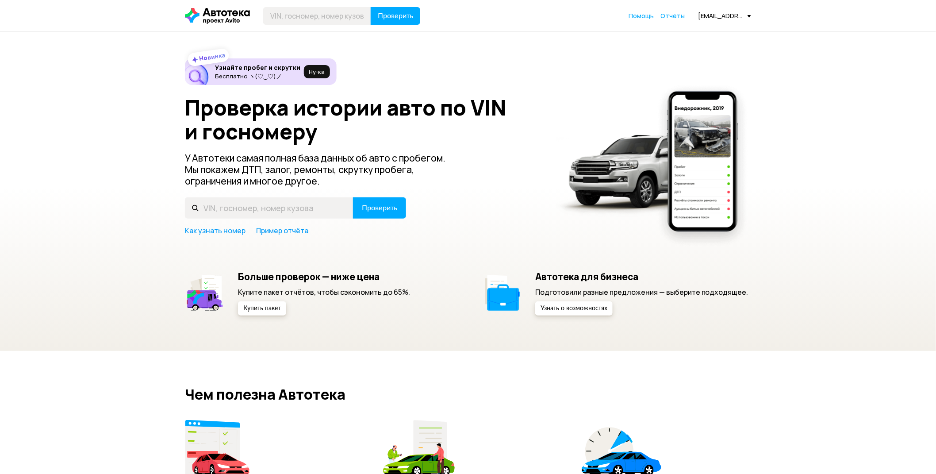
click at [308, 11] on input "text" at bounding box center [317, 16] width 108 height 18
type input "[US_VEHICLE_IDENTIFICATION_NUMBER]"
click at [402, 19] on span "Проверить" at bounding box center [395, 15] width 35 height 7
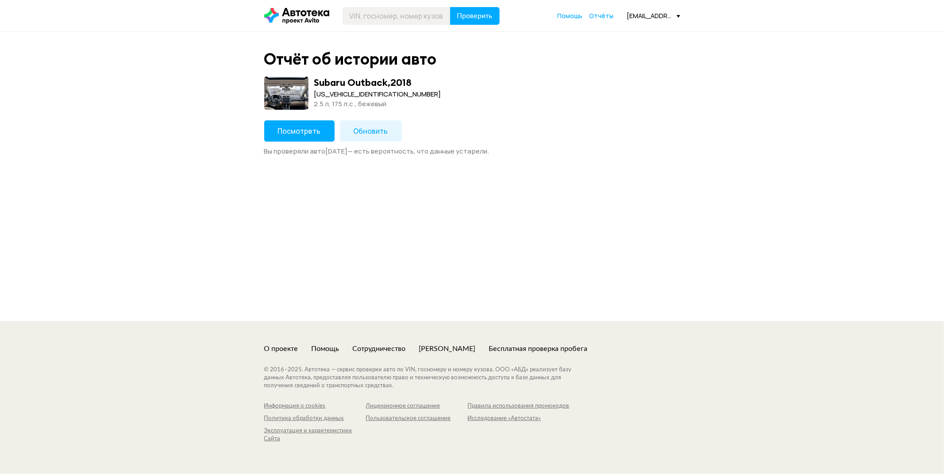
click at [304, 130] on span "Посмотреть" at bounding box center [299, 131] width 43 height 10
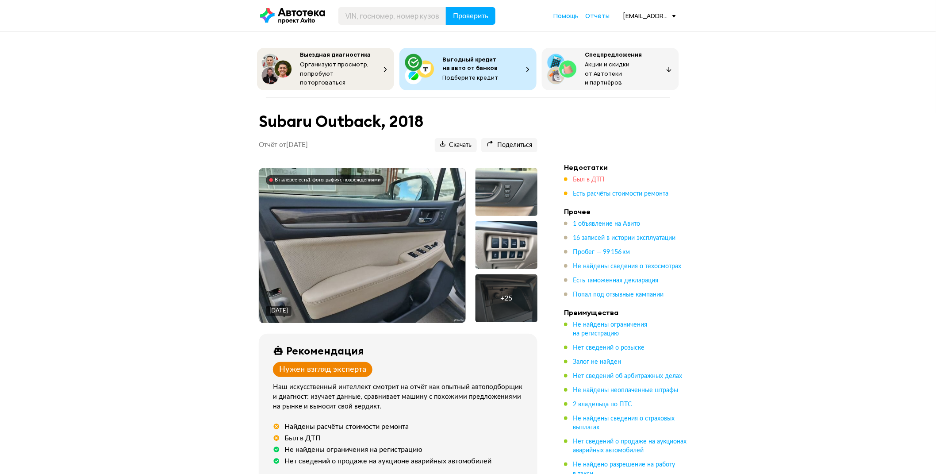
click at [589, 177] on span "Был в ДТП" at bounding box center [589, 180] width 32 height 6
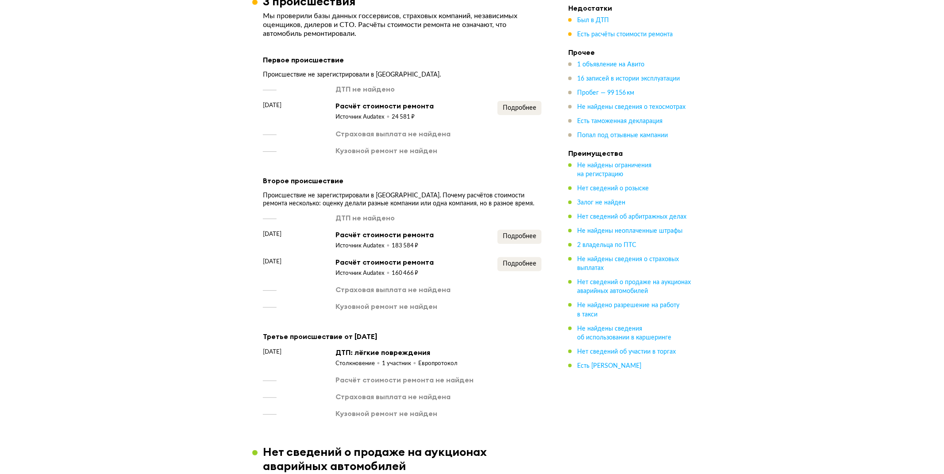
scroll to position [1275, 0]
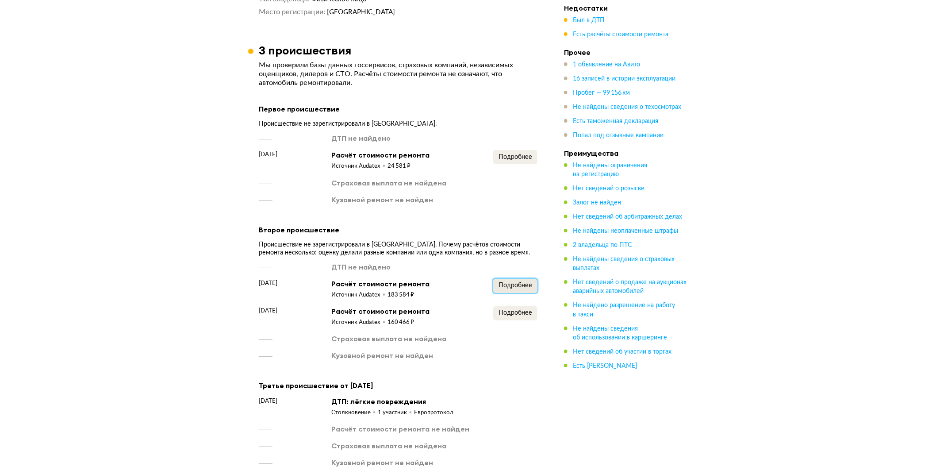
click at [525, 282] on span "Подробнее" at bounding box center [516, 285] width 34 height 6
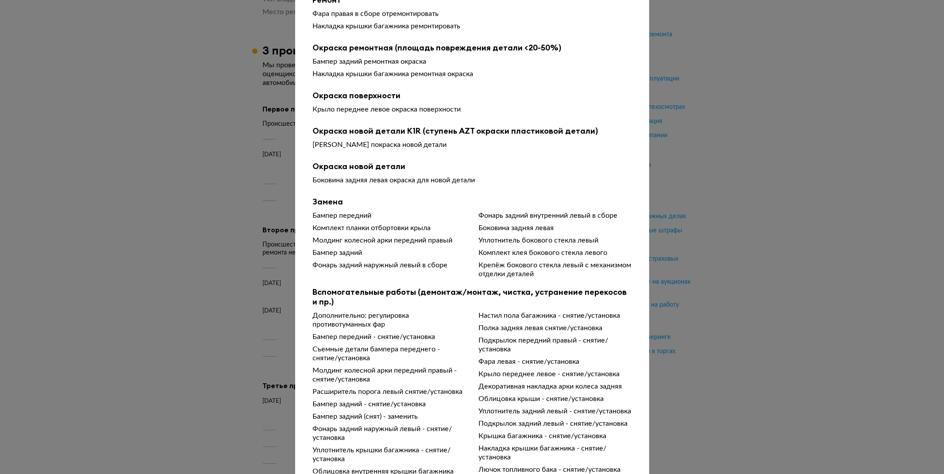
scroll to position [238, 0]
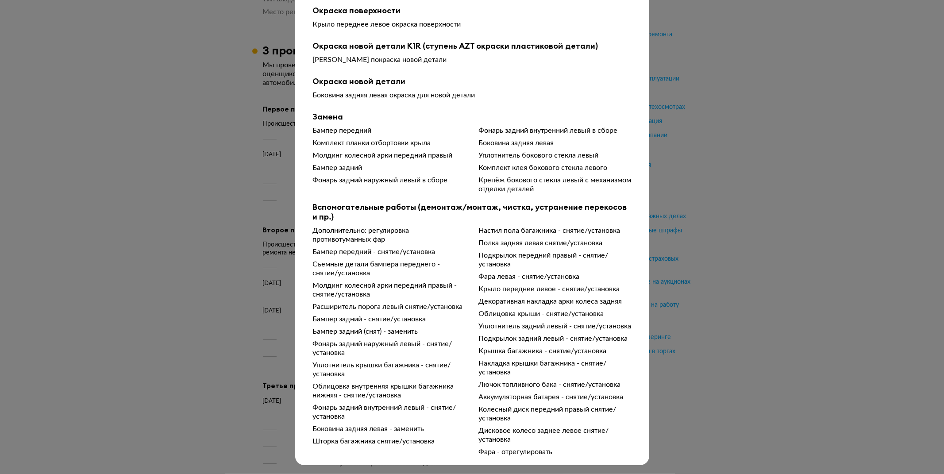
click at [790, 295] on div "Подробности расчёта Чтобы вам было проще разобраться в данных от СТО, мы обрабо…" at bounding box center [472, 237] width 944 height 474
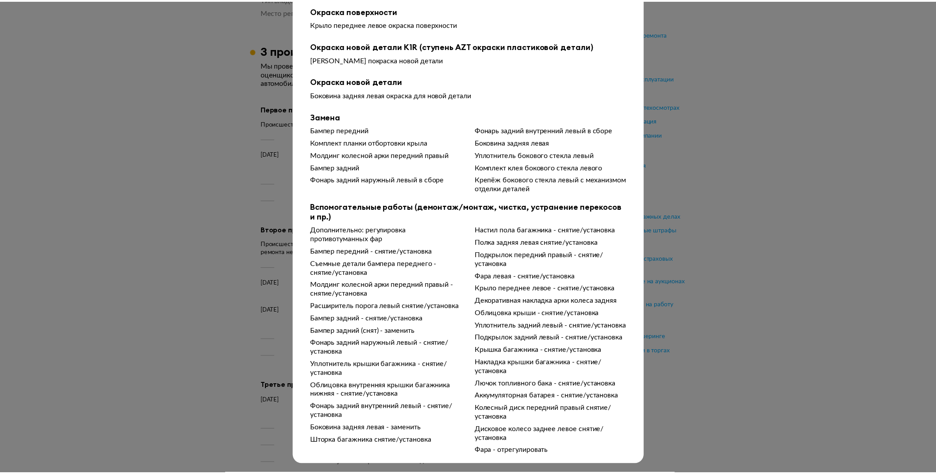
scroll to position [0, 0]
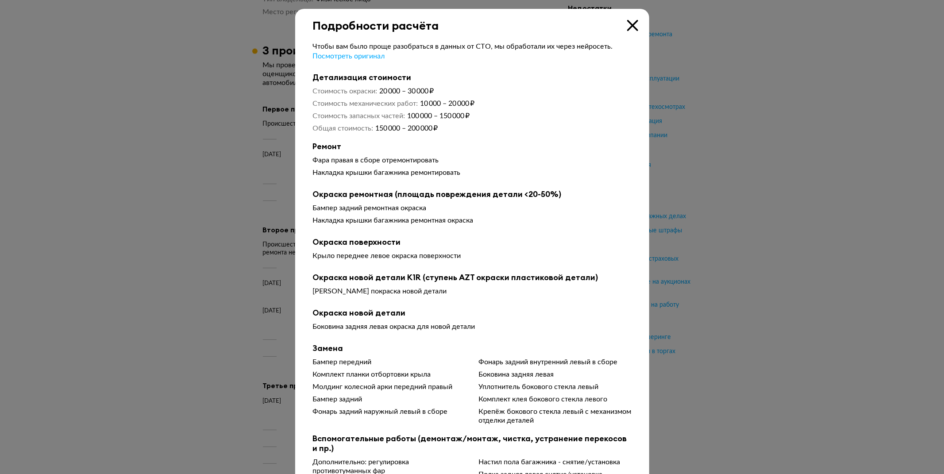
click at [622, 27] on div "Подробности расчёта" at bounding box center [472, 20] width 354 height 23
click at [627, 27] on icon at bounding box center [632, 25] width 11 height 11
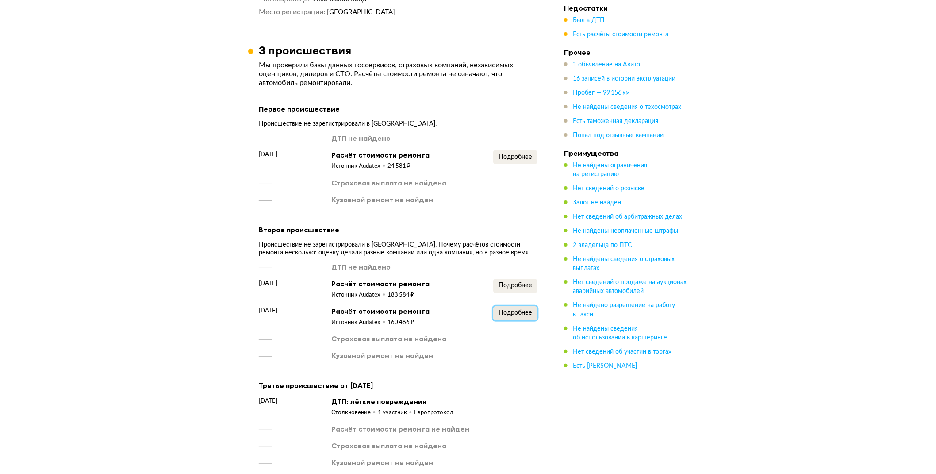
click at [518, 310] on span "Подробнее" at bounding box center [516, 313] width 34 height 6
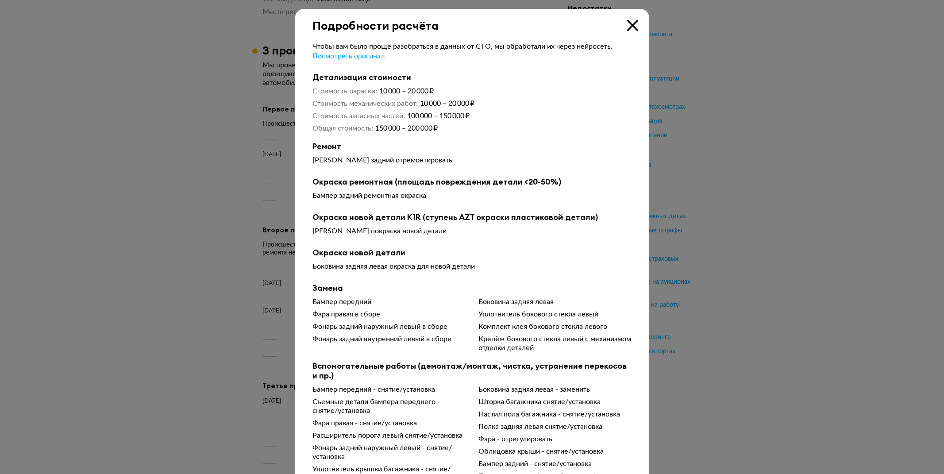
click at [628, 30] on icon at bounding box center [632, 25] width 11 height 11
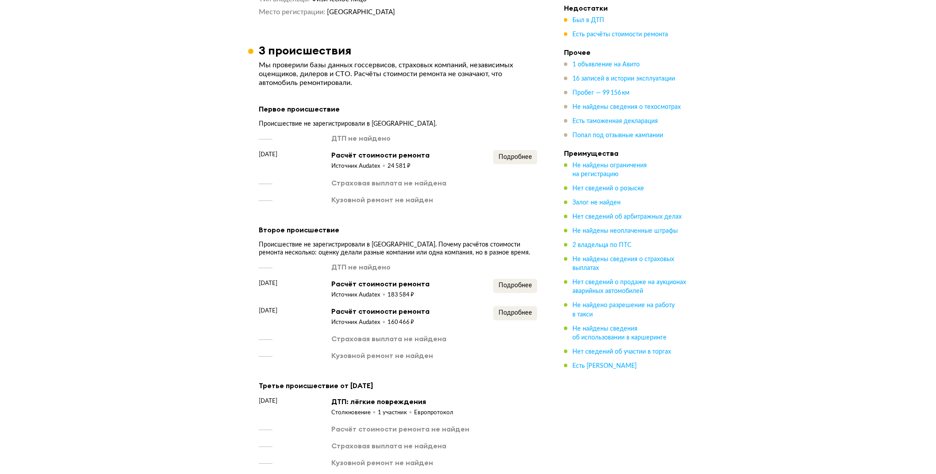
scroll to position [1177, 0]
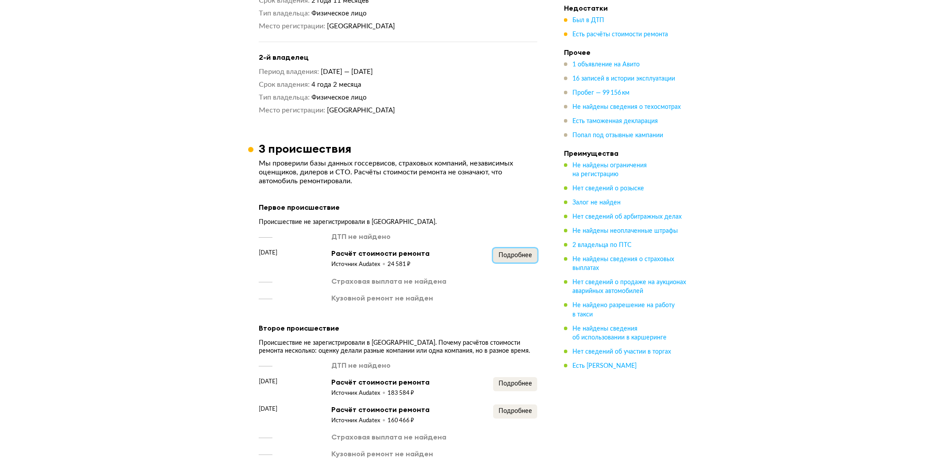
click at [521, 249] on button "Подробнее" at bounding box center [515, 255] width 44 height 14
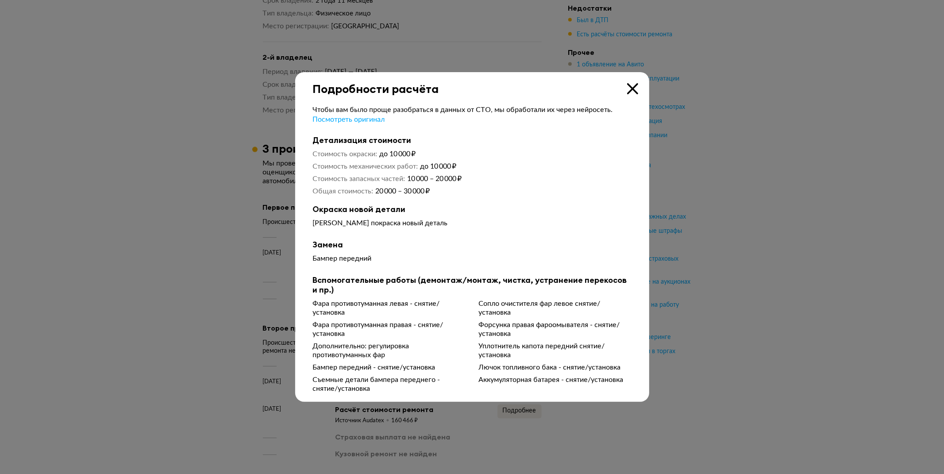
click at [633, 85] on icon at bounding box center [632, 88] width 11 height 11
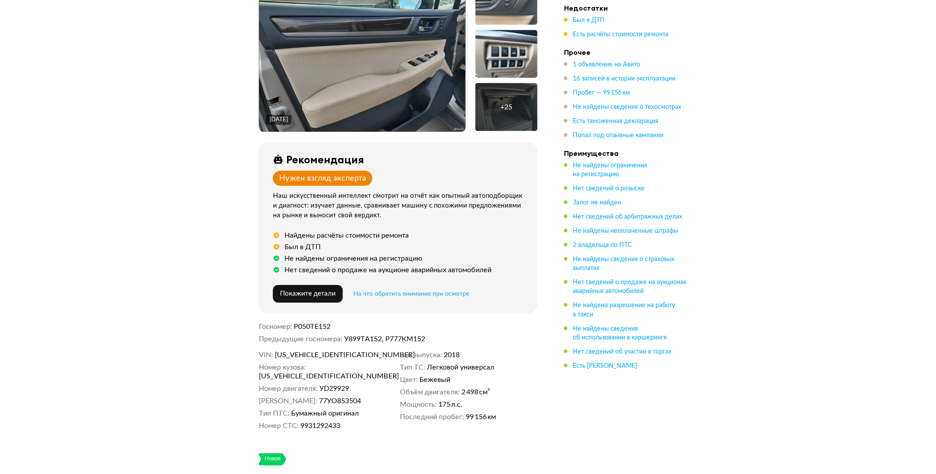
scroll to position [196, 0]
